Goal: Download file/media

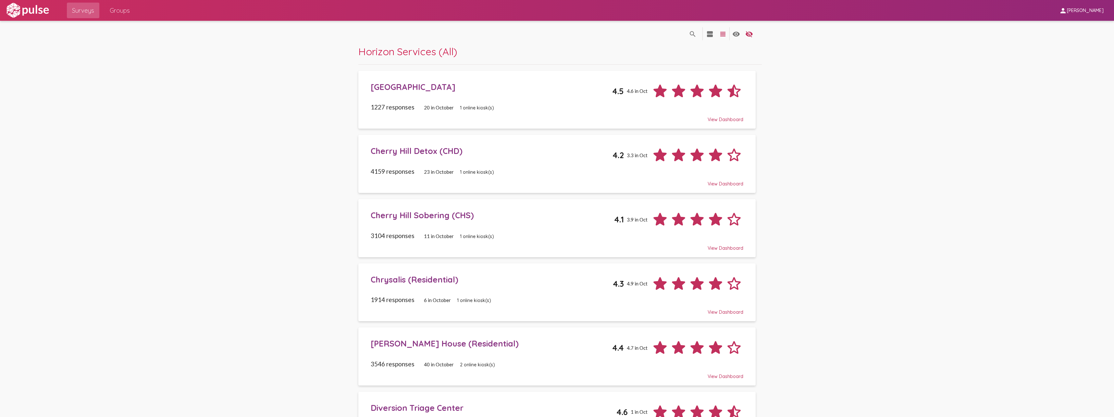
click at [418, 87] on div "[GEOGRAPHIC_DATA]" at bounding box center [492, 87] width 242 height 10
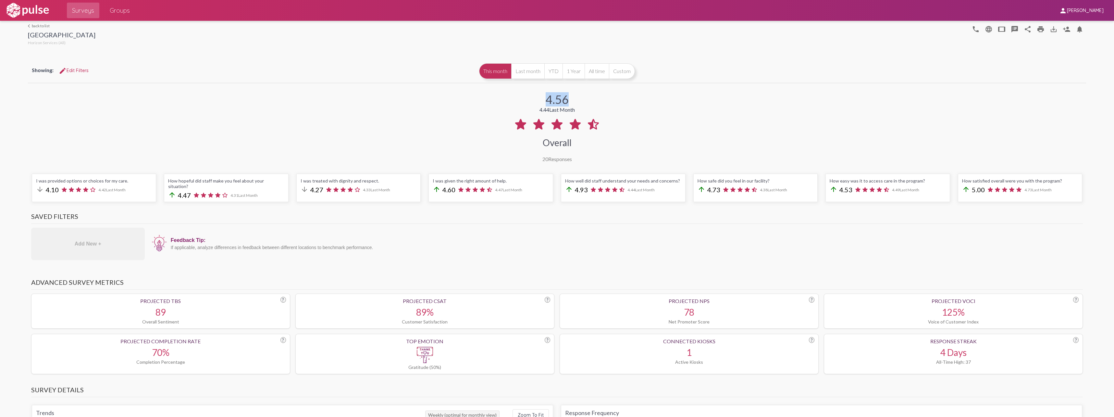
drag, startPoint x: 538, startPoint y: 97, endPoint x: 571, endPoint y: 103, distance: 33.6
click at [571, 103] on div "4.56 4.44 Last Month Overall 20 Responses" at bounding box center [557, 123] width 1058 height 78
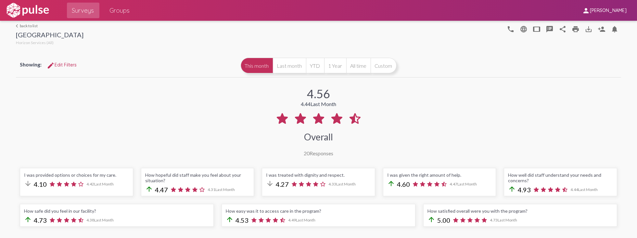
click at [278, 92] on div "4.56 4.44 Last Month Overall 20 Responses" at bounding box center [318, 118] width 605 height 78
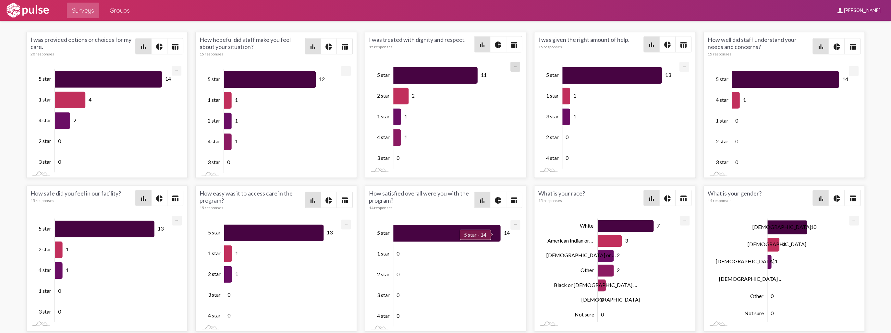
scroll to position [734, 0]
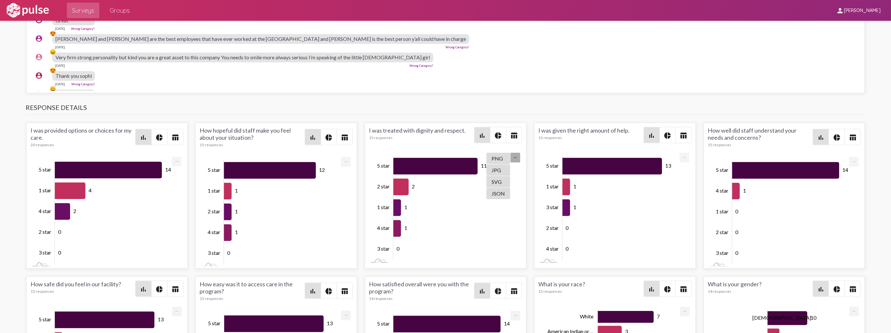
click at [505, 156] on div "11 2 1 1 0 Zoom Out 3 star 5 star 2 star 1 star 4 star 3 star L 5 star - 11 100…" at bounding box center [445, 208] width 153 height 114
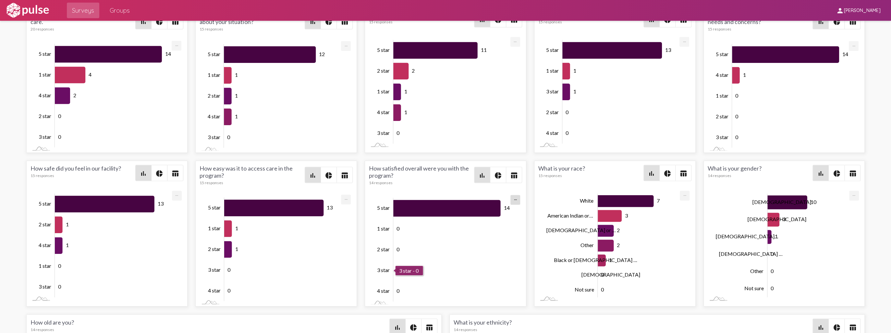
scroll to position [824, 0]
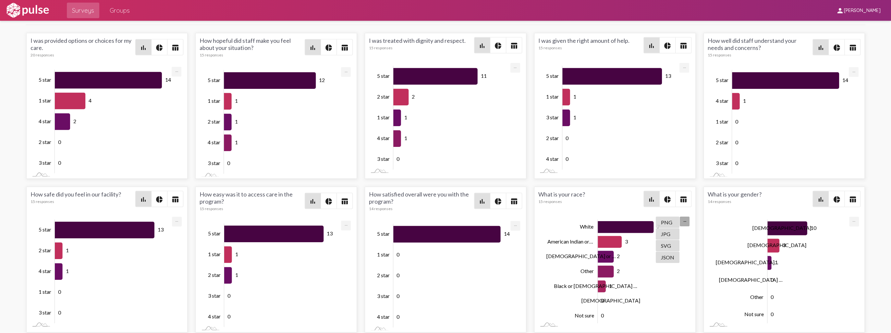
click at [675, 219] on div "7 3 2 2 1 0 0 Zoom Out [DEMOGRAPHIC_DATA] or … [DEMOGRAPHIC_DATA] [DEMOGRAPHIC_…" at bounding box center [615, 272] width 153 height 114
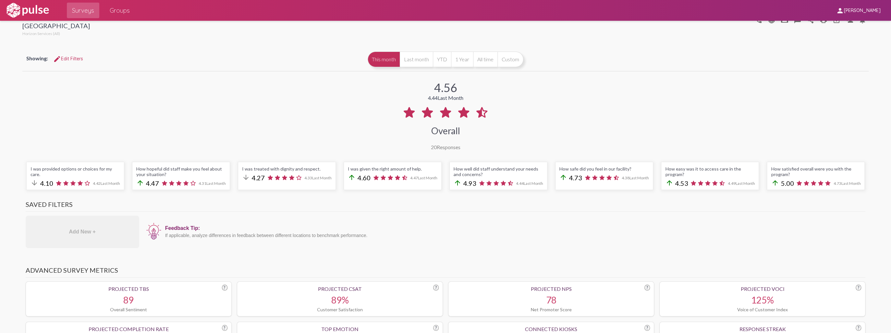
scroll to position [0, 0]
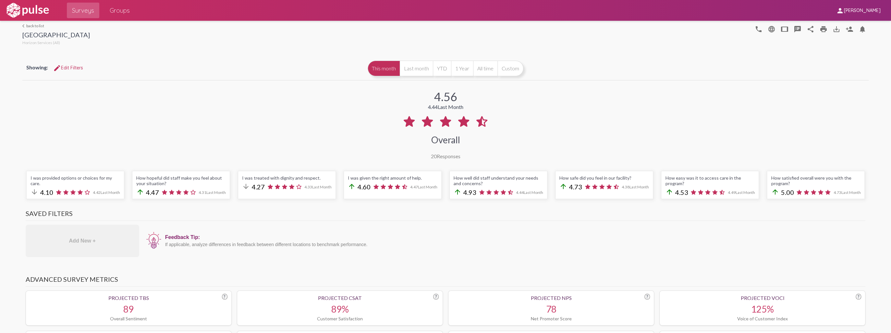
click at [833, 31] on mat-icon "save_alt" at bounding box center [837, 29] width 8 height 8
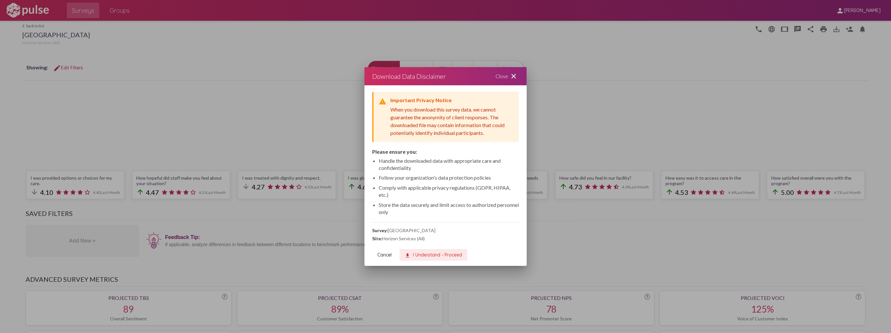
click at [428, 253] on span "download I Understand - Proceed" at bounding box center [433, 255] width 57 height 6
